Goal: Task Accomplishment & Management: Complete application form

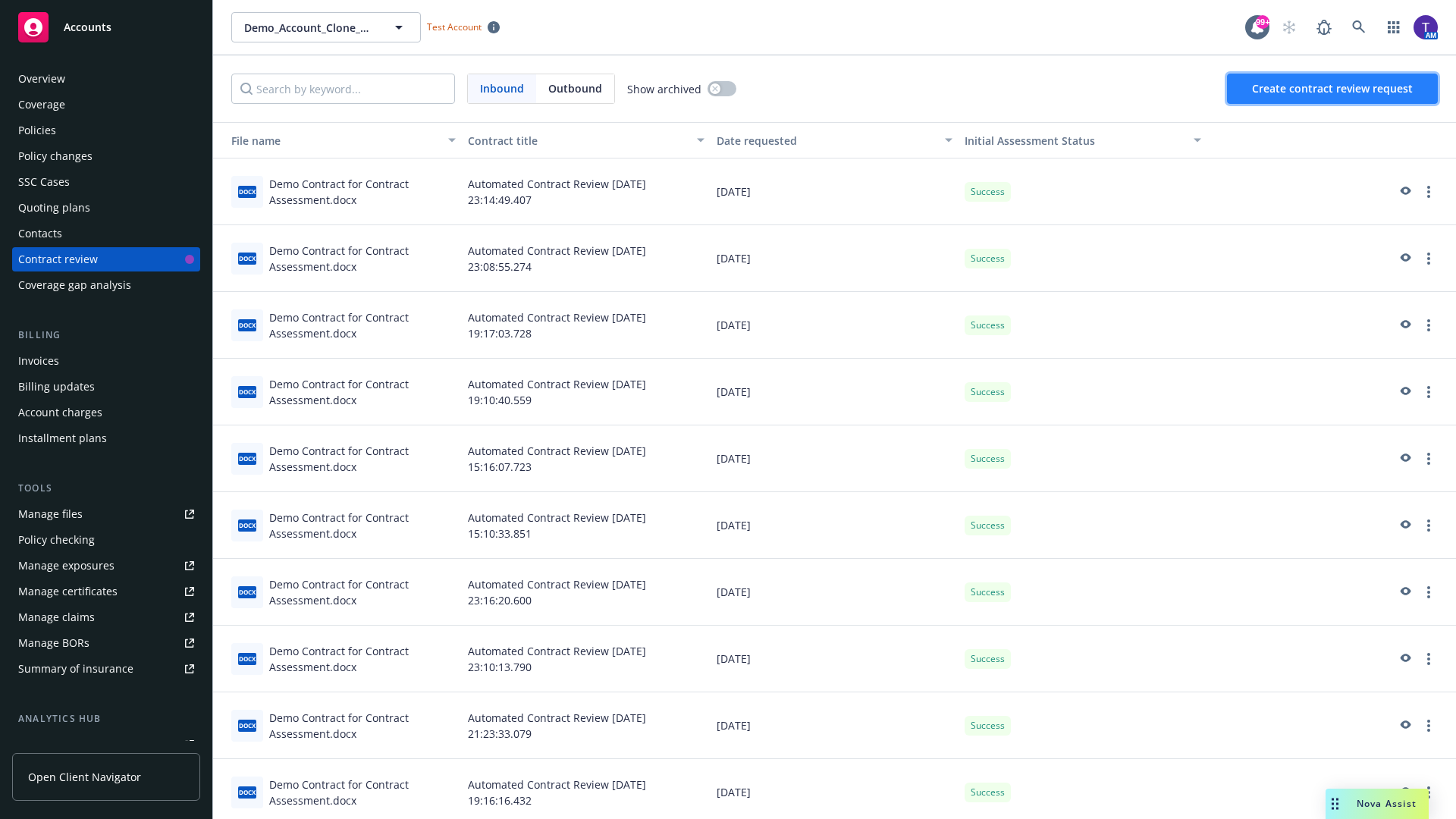
click at [1333, 89] on span "Create contract review request" at bounding box center [1333, 89] width 161 height 14
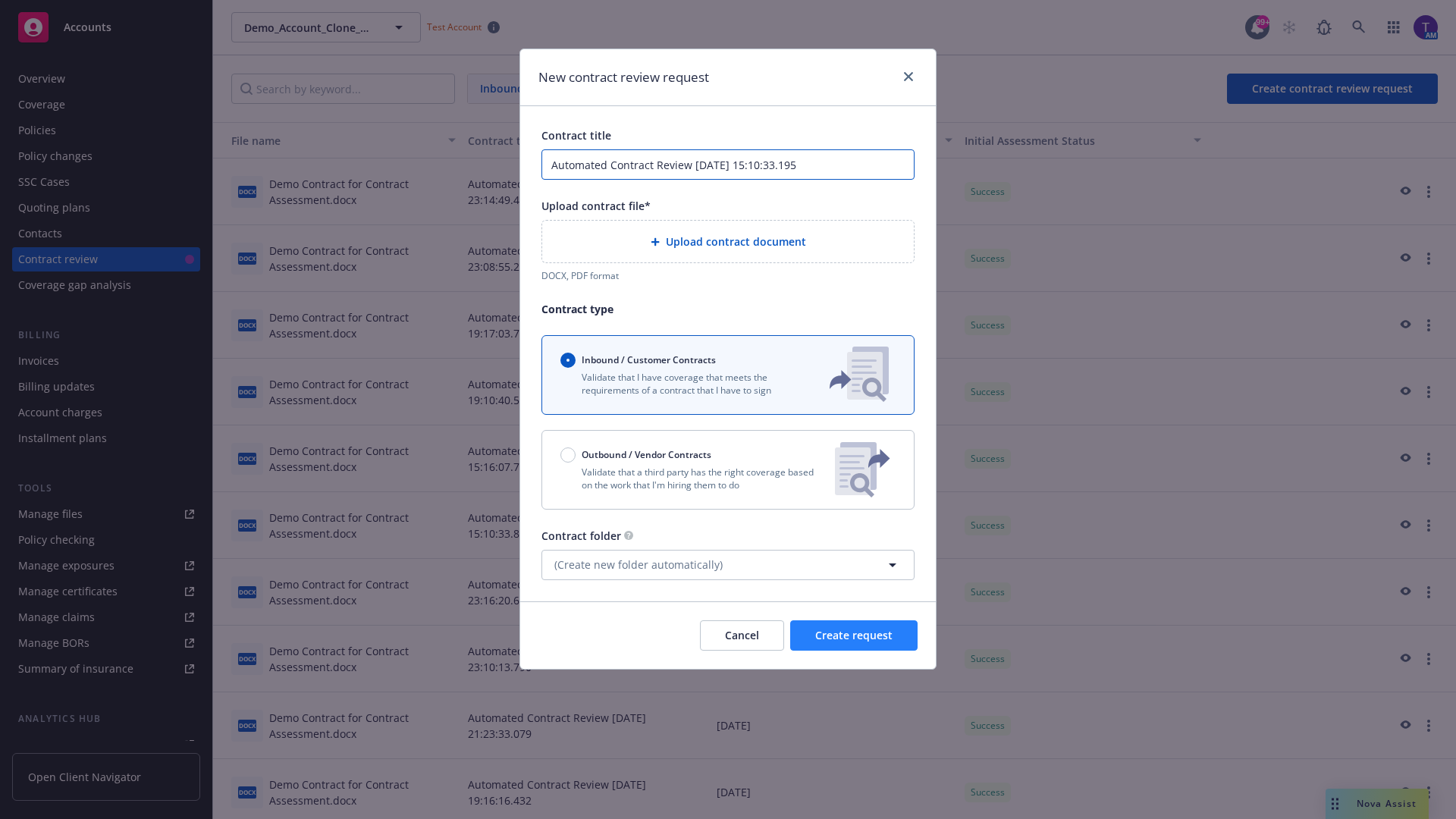
type input "Automated Contract Review 09-22-2025 15:10:33.195"
click at [728, 470] on p "Validate that a third party has the right coverage based on the work that I'm h…" at bounding box center [691, 478] width 262 height 26
radio input "false"
radio input "true"
click at [854, 643] on span "Create request" at bounding box center [854, 635] width 78 height 14
